Goal: Information Seeking & Learning: Learn about a topic

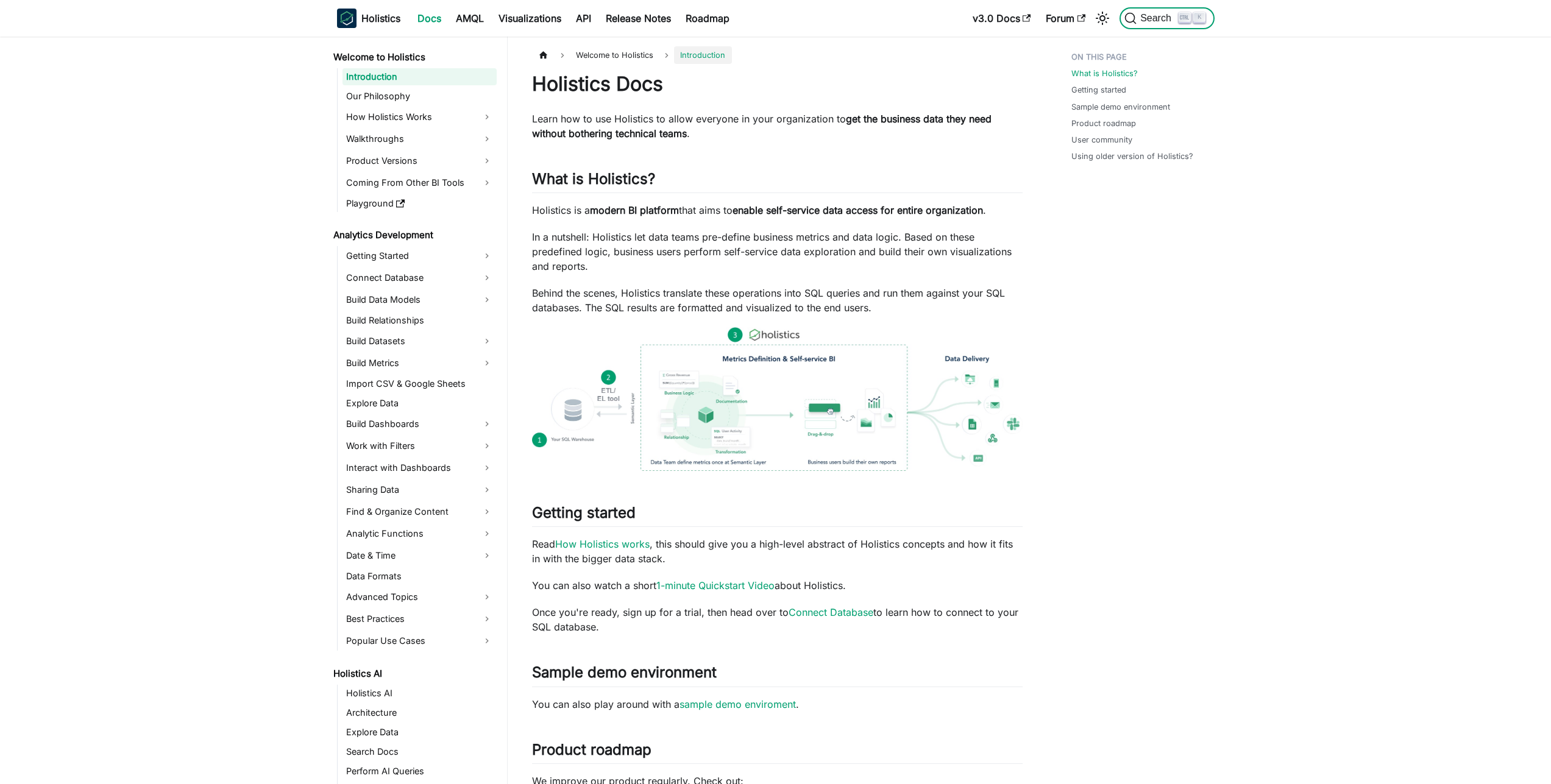
click at [1150, 23] on span "Search" at bounding box center [1158, 18] width 42 height 11
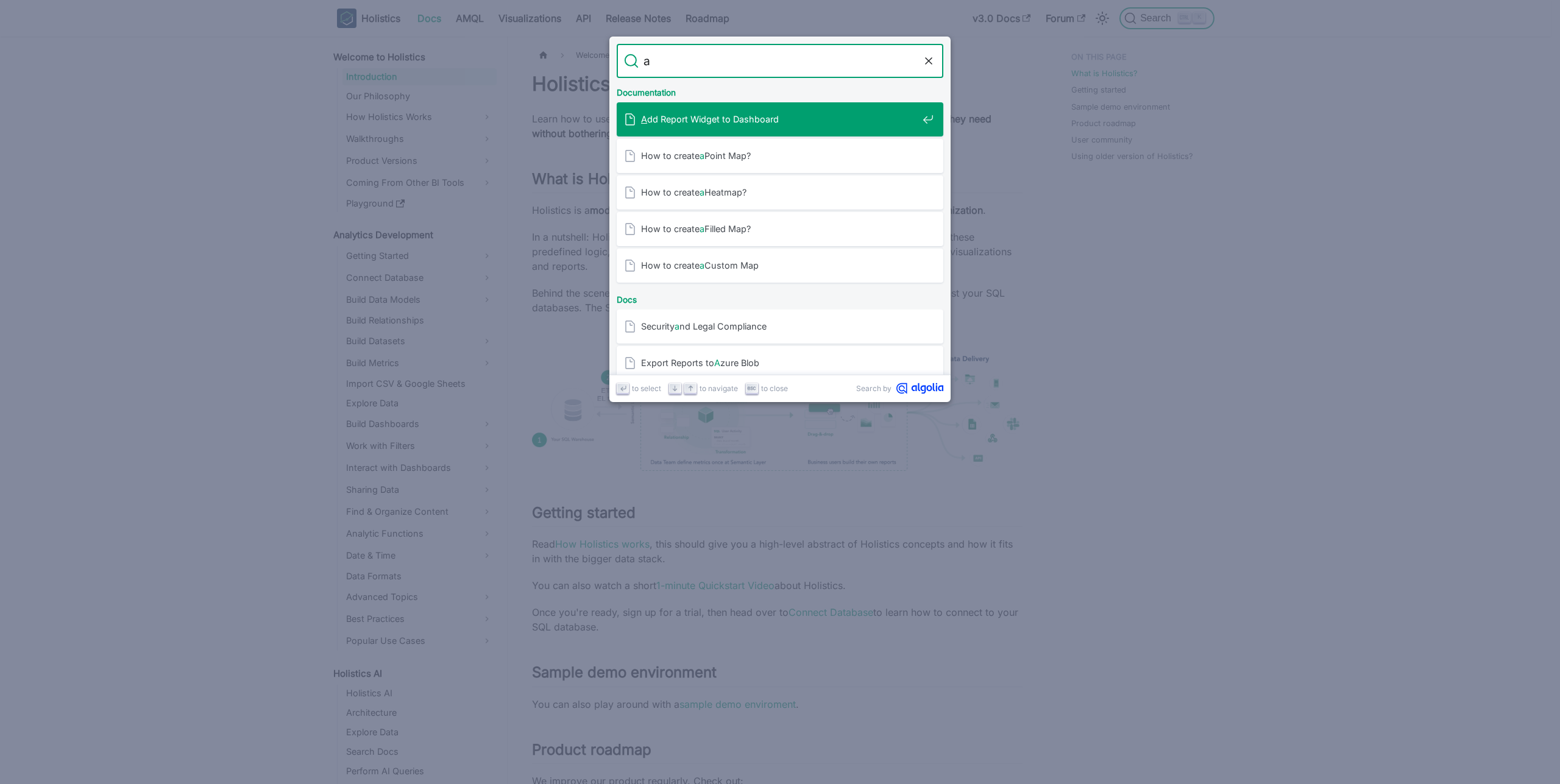
type input "ai"
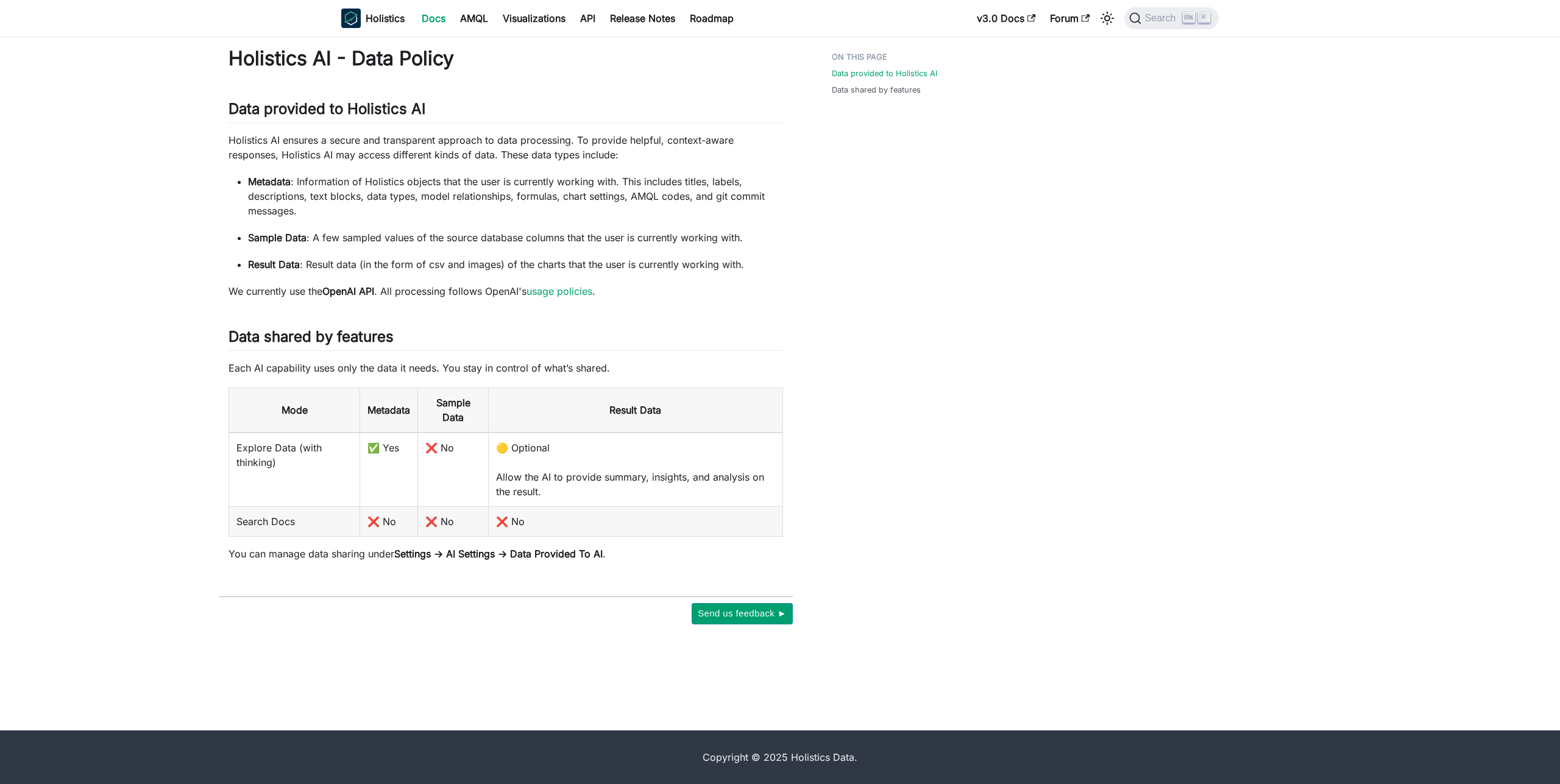
click at [449, 23] on link "Docs" at bounding box center [433, 18] width 38 height 19
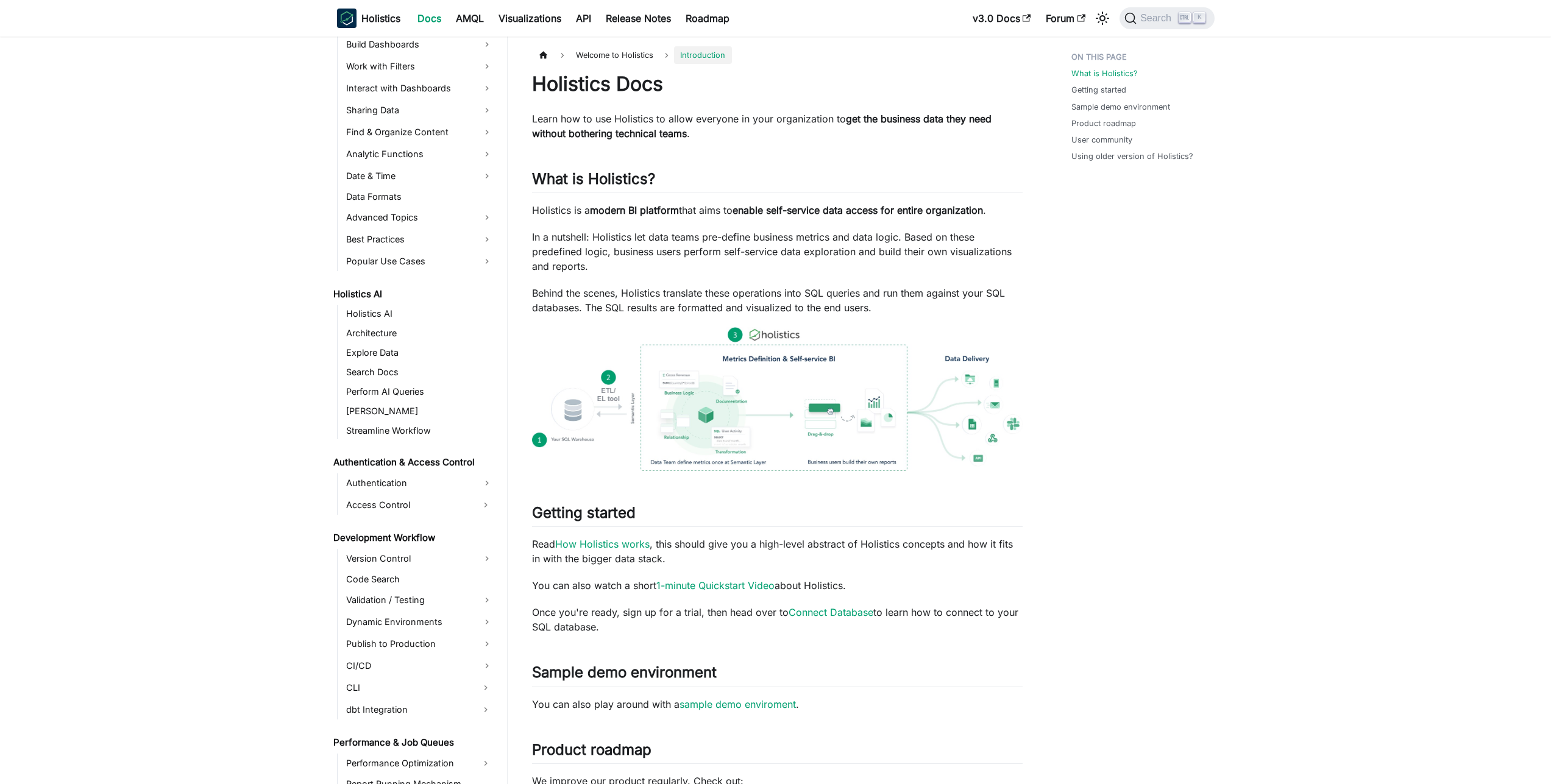
scroll to position [410, 0]
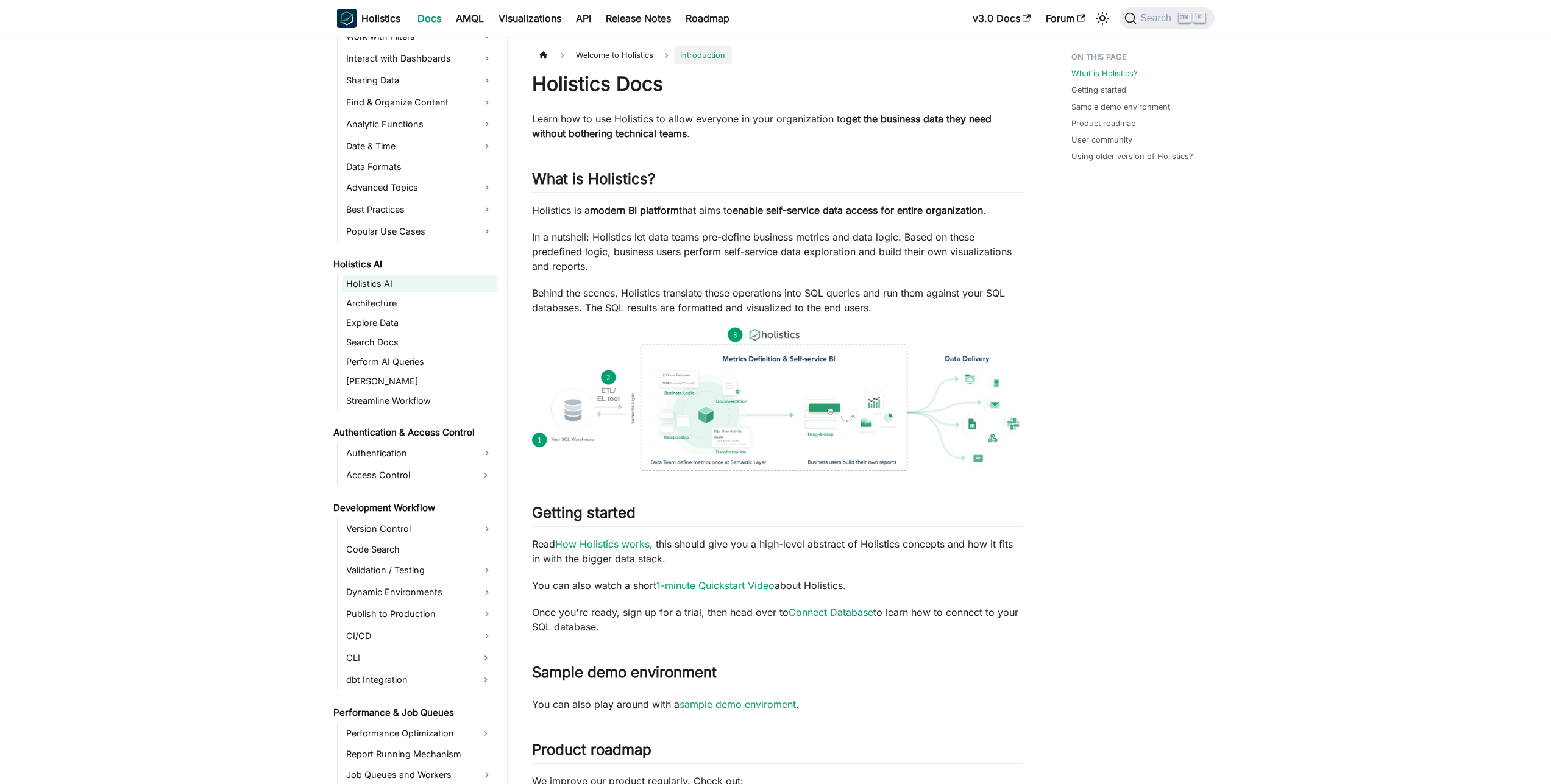
click at [441, 292] on link "Holistics AI" at bounding box center [420, 284] width 154 height 17
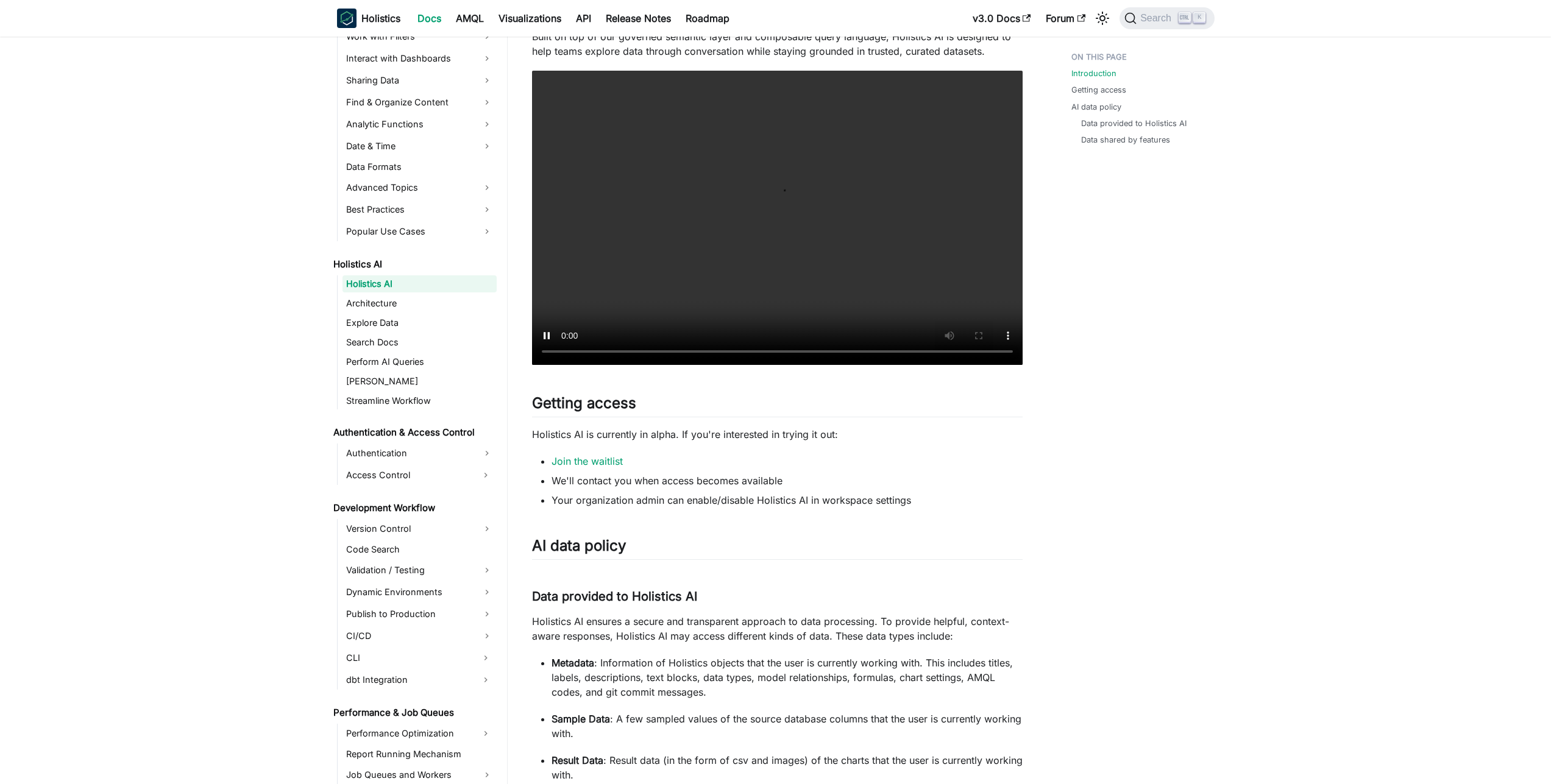
scroll to position [81, 0]
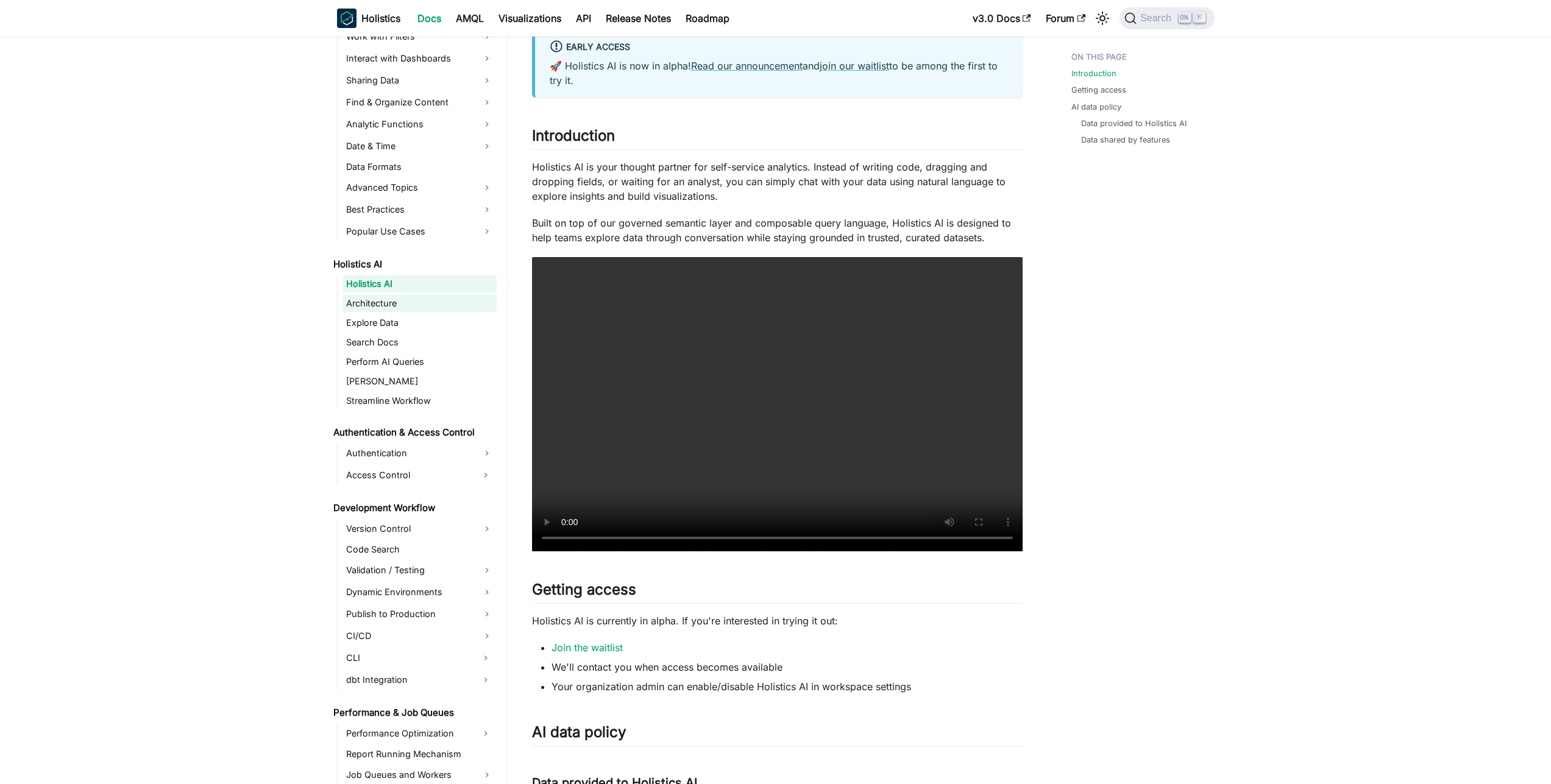
click at [426, 300] on link "Architecture" at bounding box center [420, 303] width 154 height 17
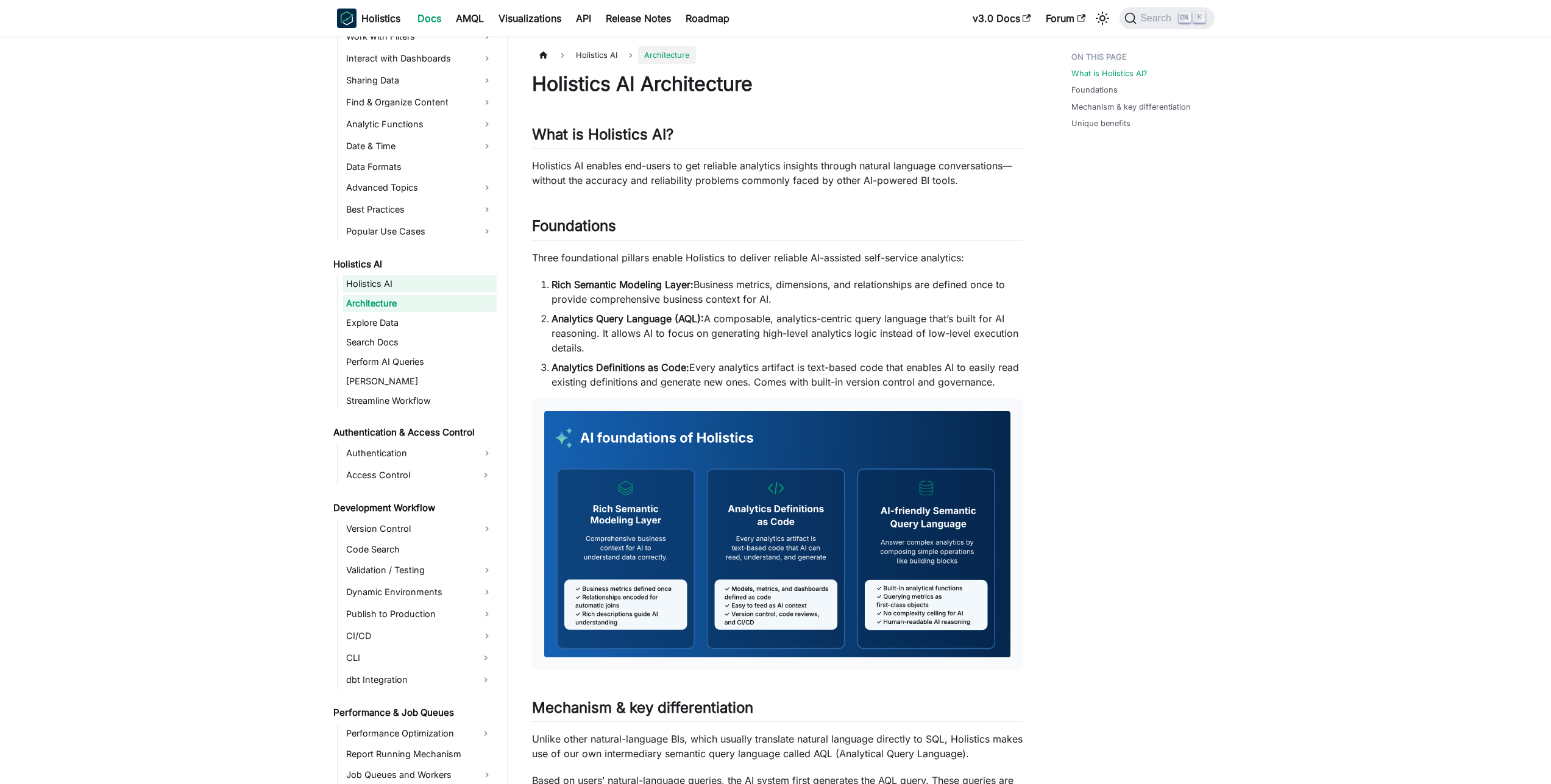
click at [449, 287] on link "Holistics AI" at bounding box center [420, 284] width 154 height 17
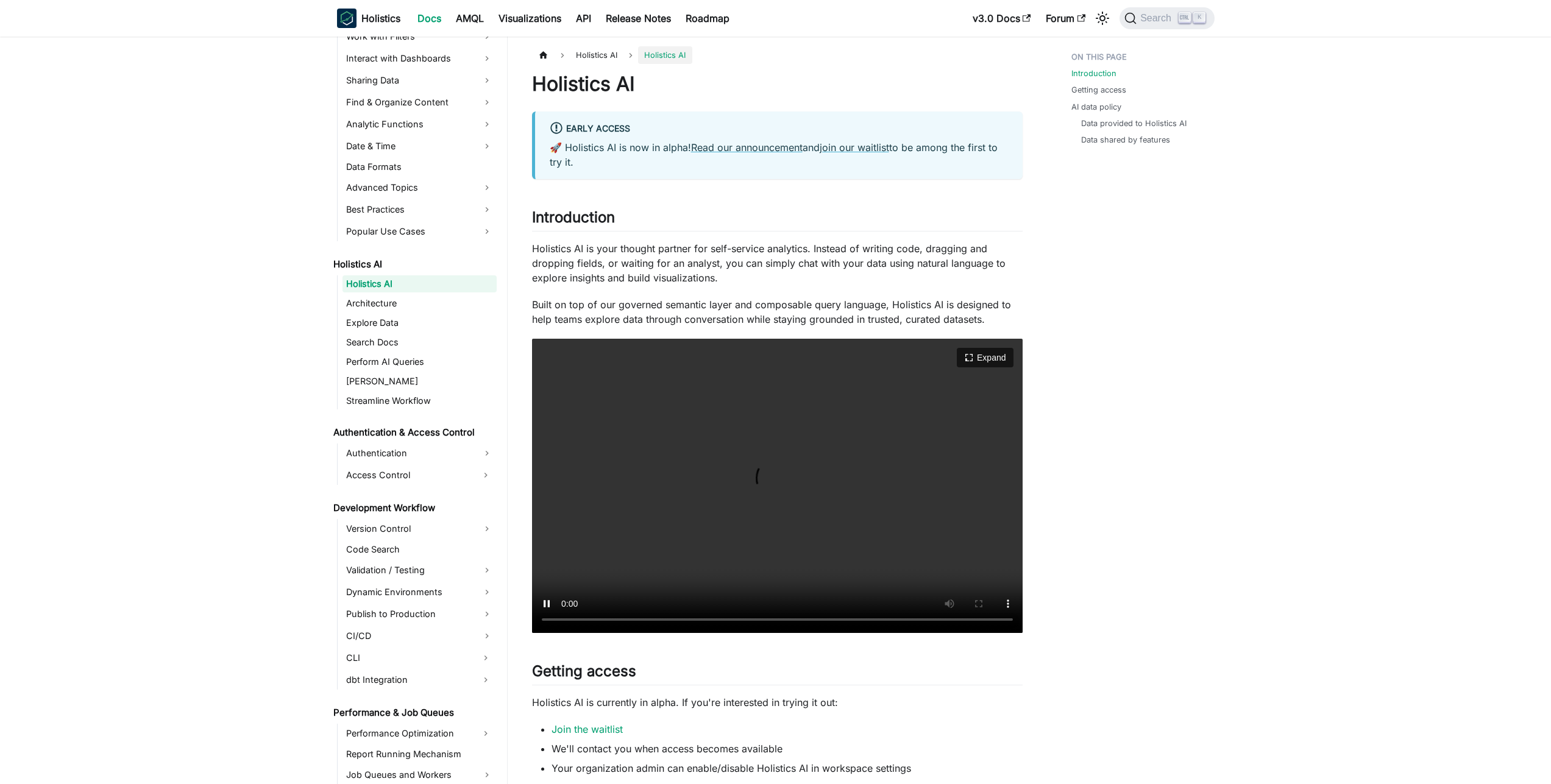
scroll to position [730, 0]
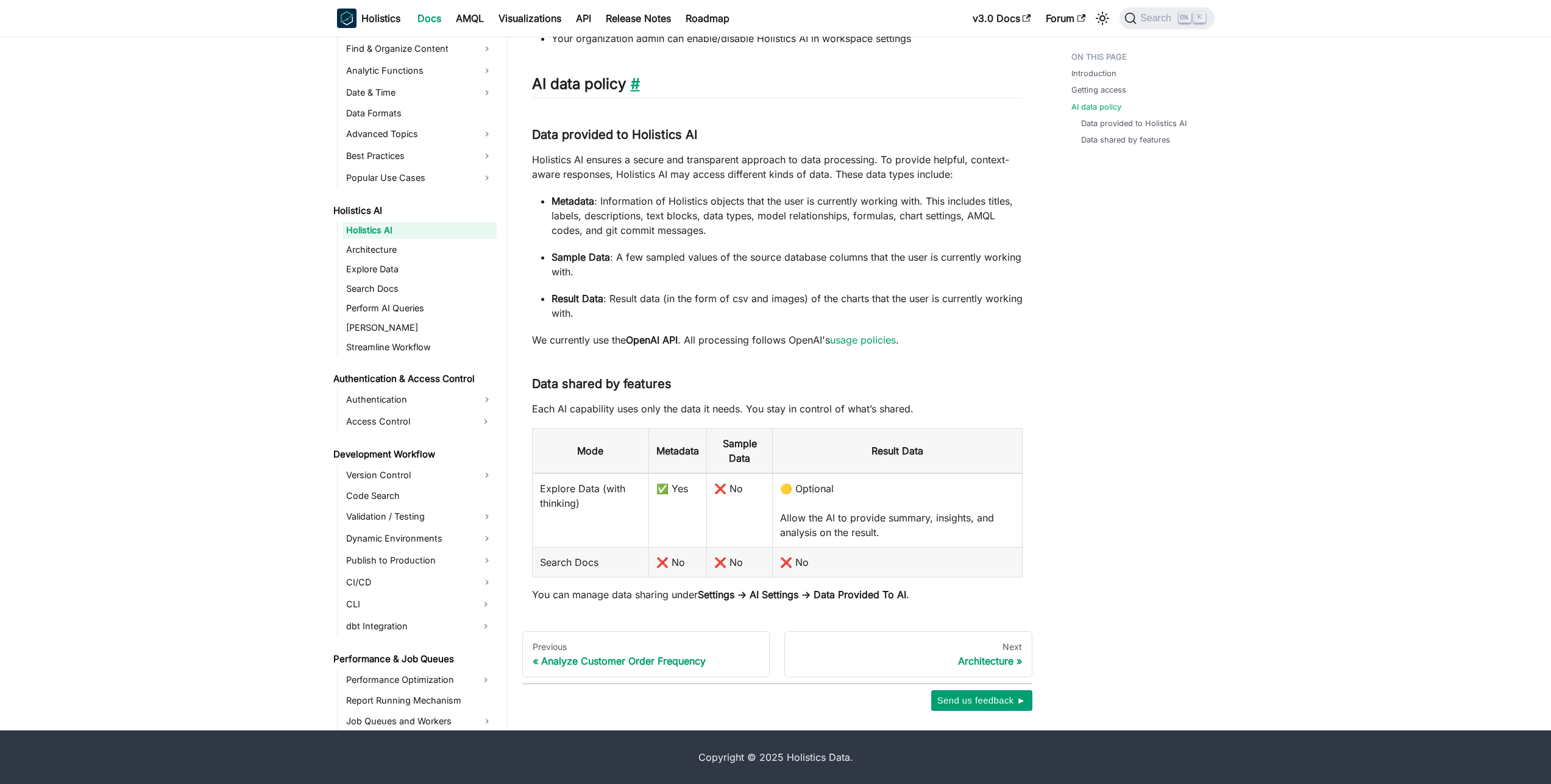
click at [640, 87] on link "​" at bounding box center [633, 84] width 14 height 18
